Goal: Check status: Check status

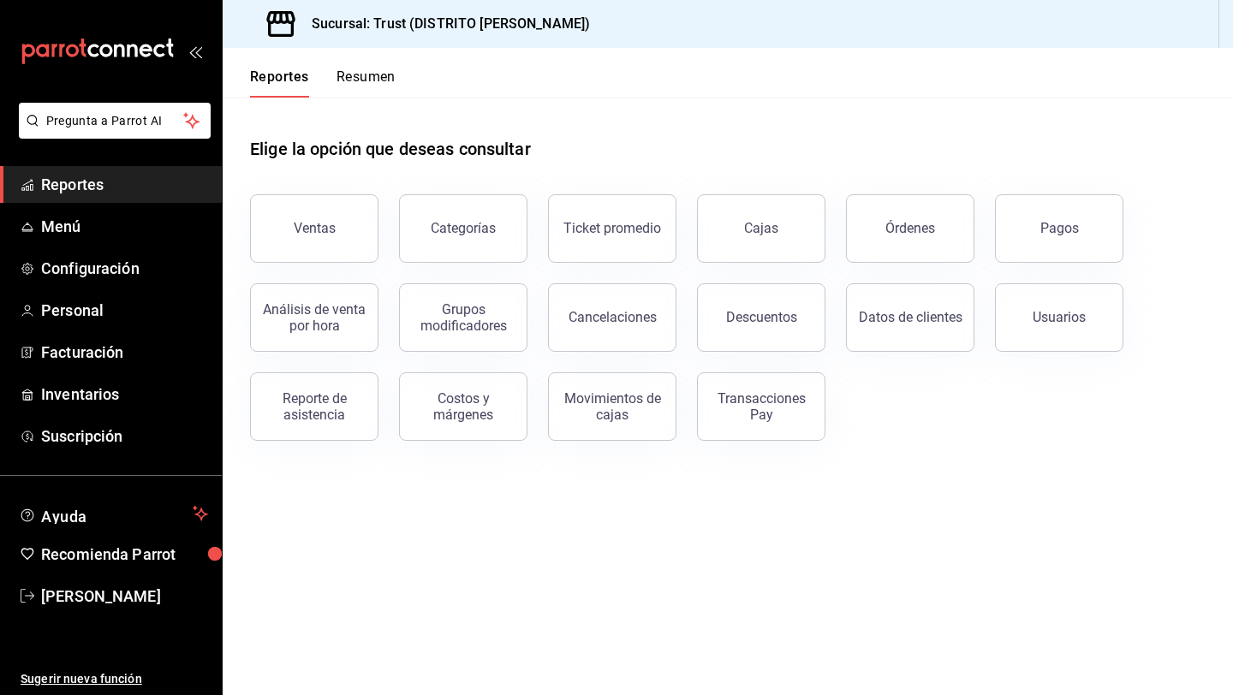
click at [344, 79] on button "Resumen" at bounding box center [366, 83] width 59 height 29
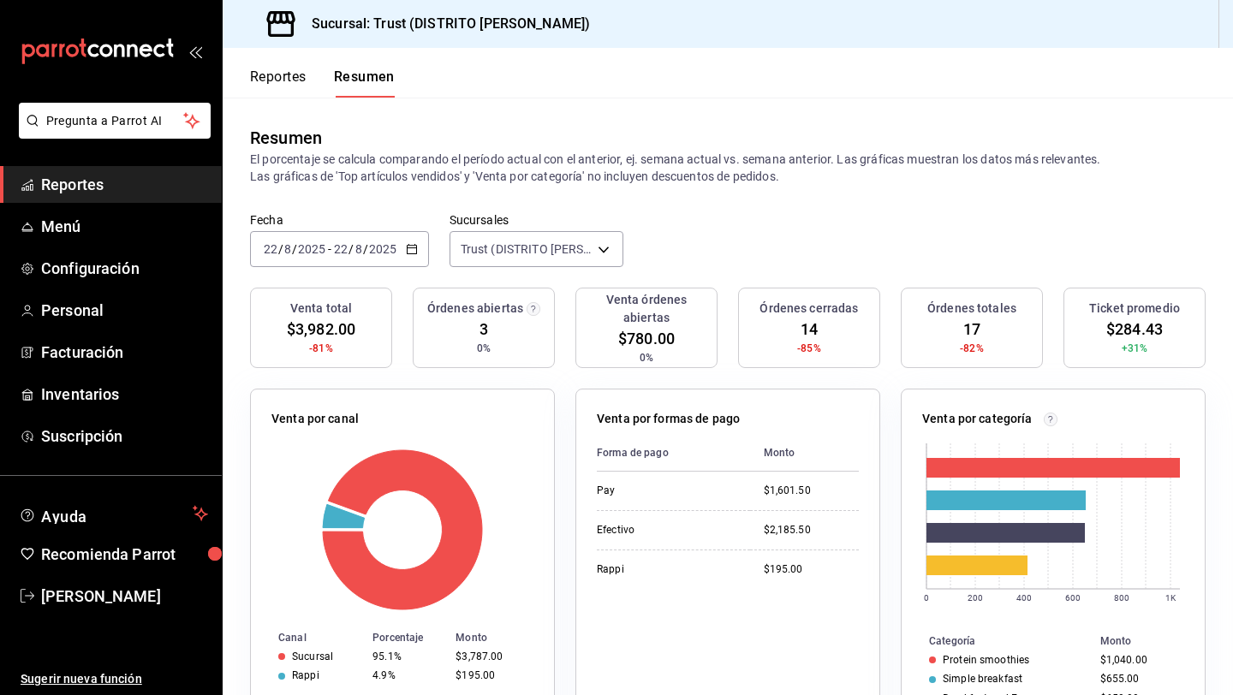
click at [271, 80] on button "Reportes" at bounding box center [278, 83] width 57 height 29
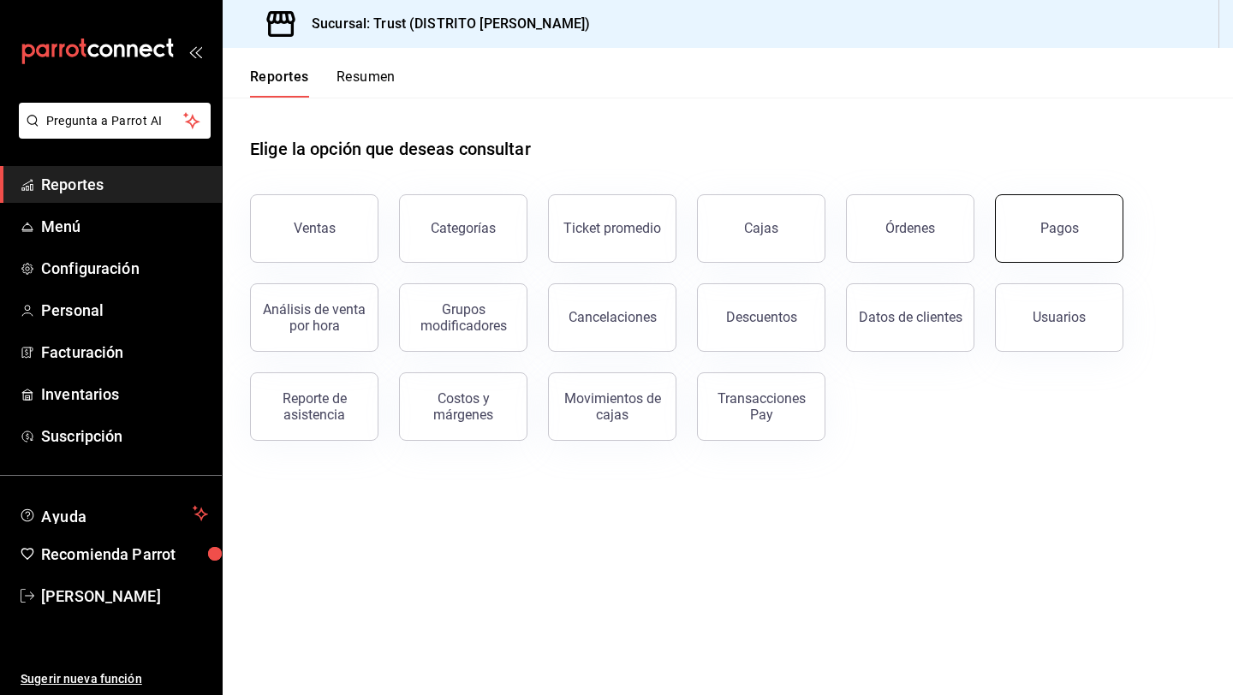
click at [1023, 226] on button "Pagos" at bounding box center [1059, 228] width 128 height 69
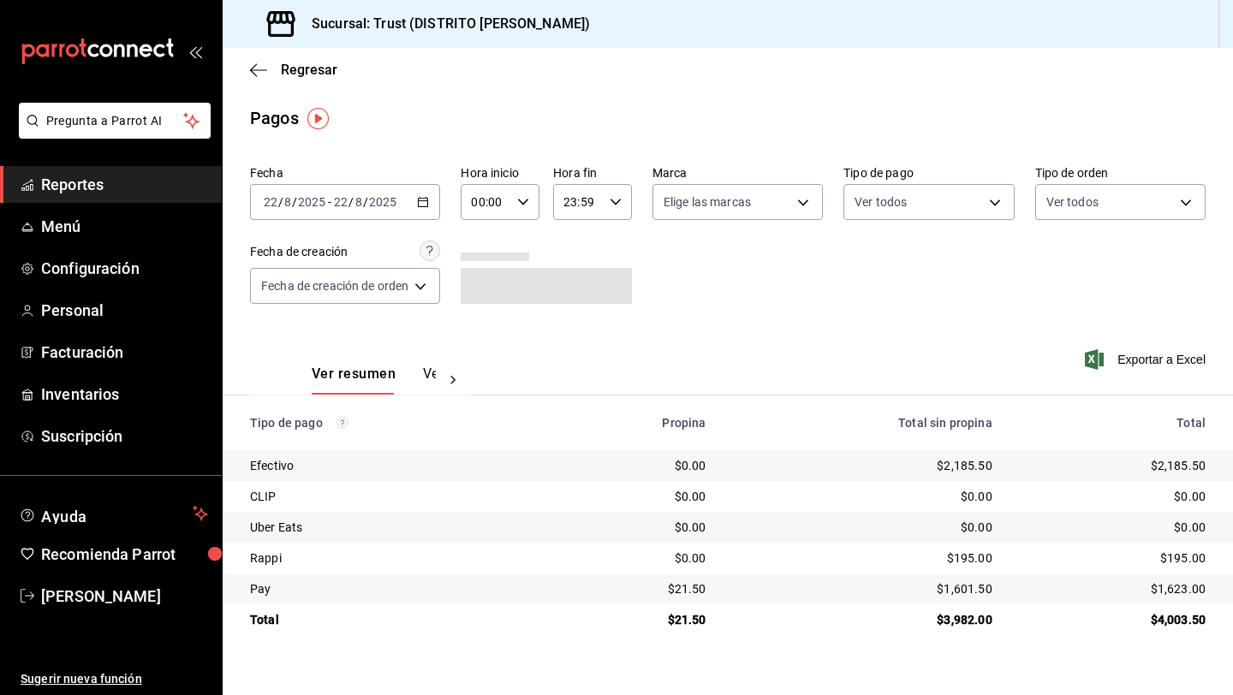
click at [426, 201] on icon "button" at bounding box center [423, 202] width 12 height 12
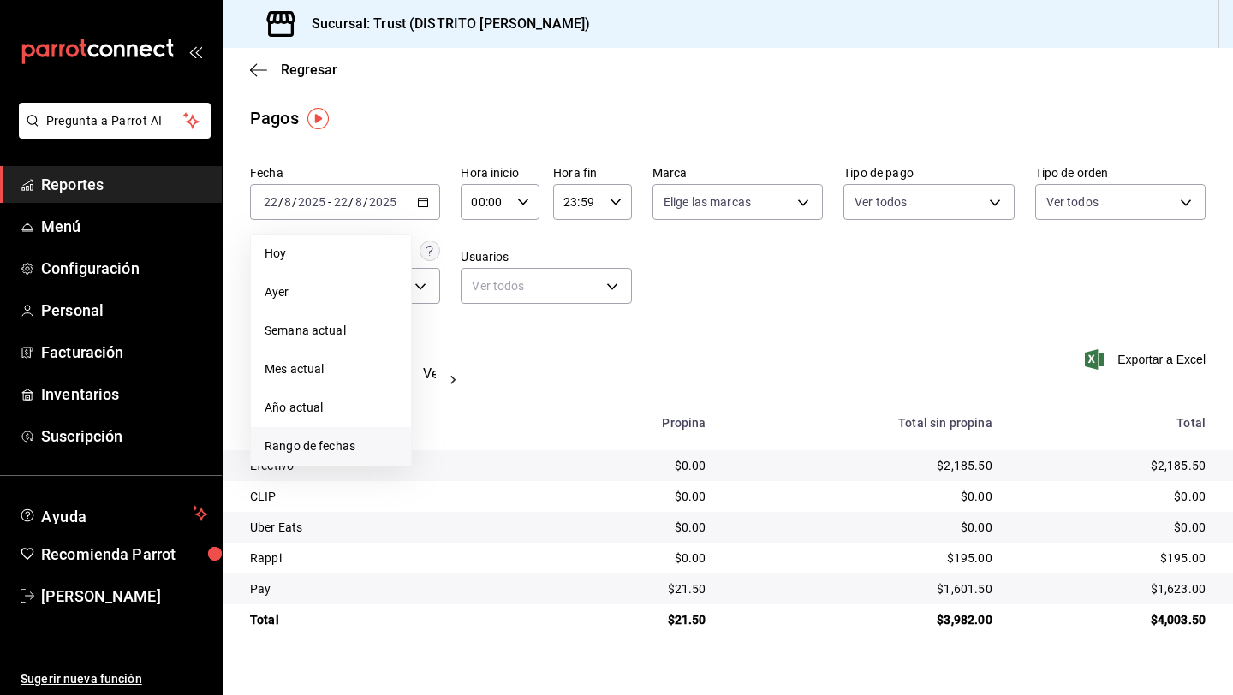
click at [335, 449] on span "Rango de fechas" at bounding box center [331, 447] width 133 height 18
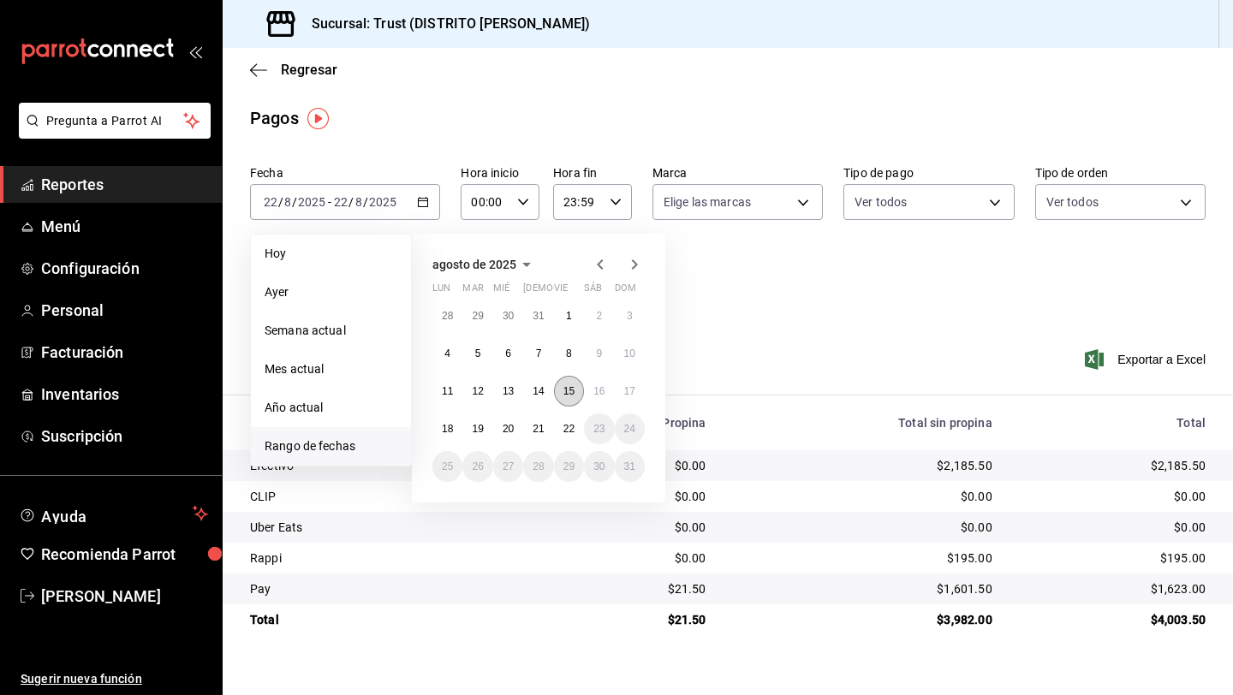
click at [575, 391] on button "15" at bounding box center [569, 391] width 30 height 31
click at [534, 428] on abbr "21" at bounding box center [538, 429] width 11 height 12
